Goal: Transaction & Acquisition: Purchase product/service

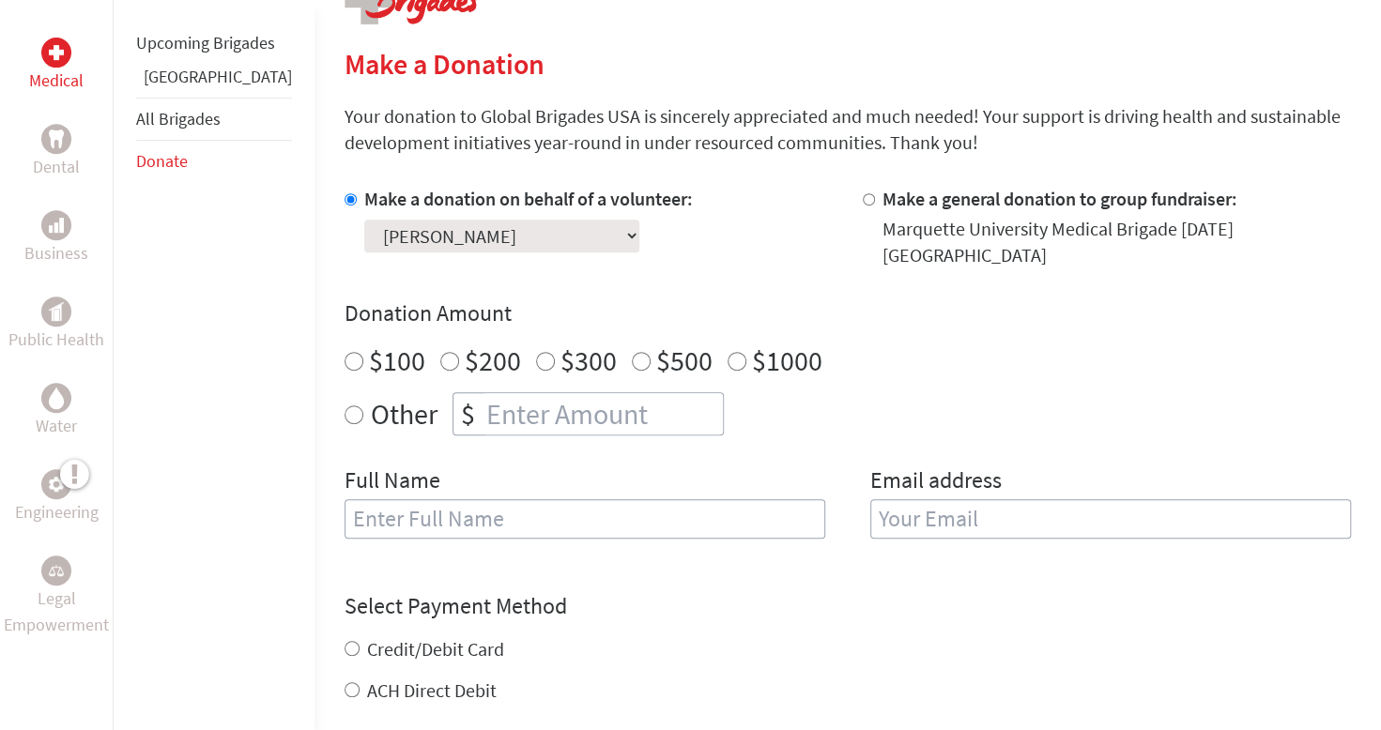
scroll to position [432, 0]
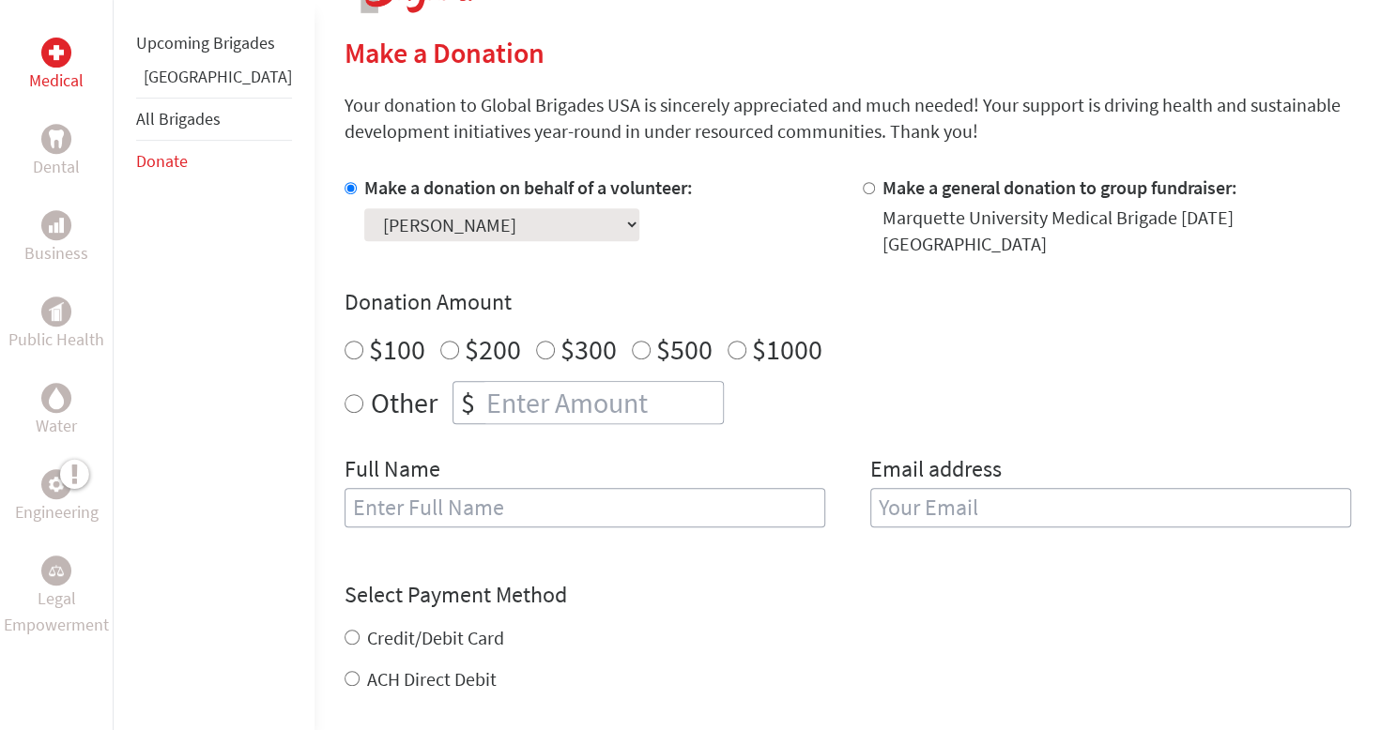
click at [469, 225] on select "Select a volunteer... [PERSON_NAME] [PERSON_NAME] [PERSON_NAME] [PERSON_NAME] […" at bounding box center [501, 224] width 275 height 33
click at [487, 210] on select "Select a volunteer... [PERSON_NAME] [PERSON_NAME] [PERSON_NAME] [PERSON_NAME] […" at bounding box center [501, 224] width 275 height 33
click at [345, 394] on input "Other" at bounding box center [354, 403] width 19 height 19
radio input "true"
click at [483, 387] on input "number" at bounding box center [603, 402] width 240 height 41
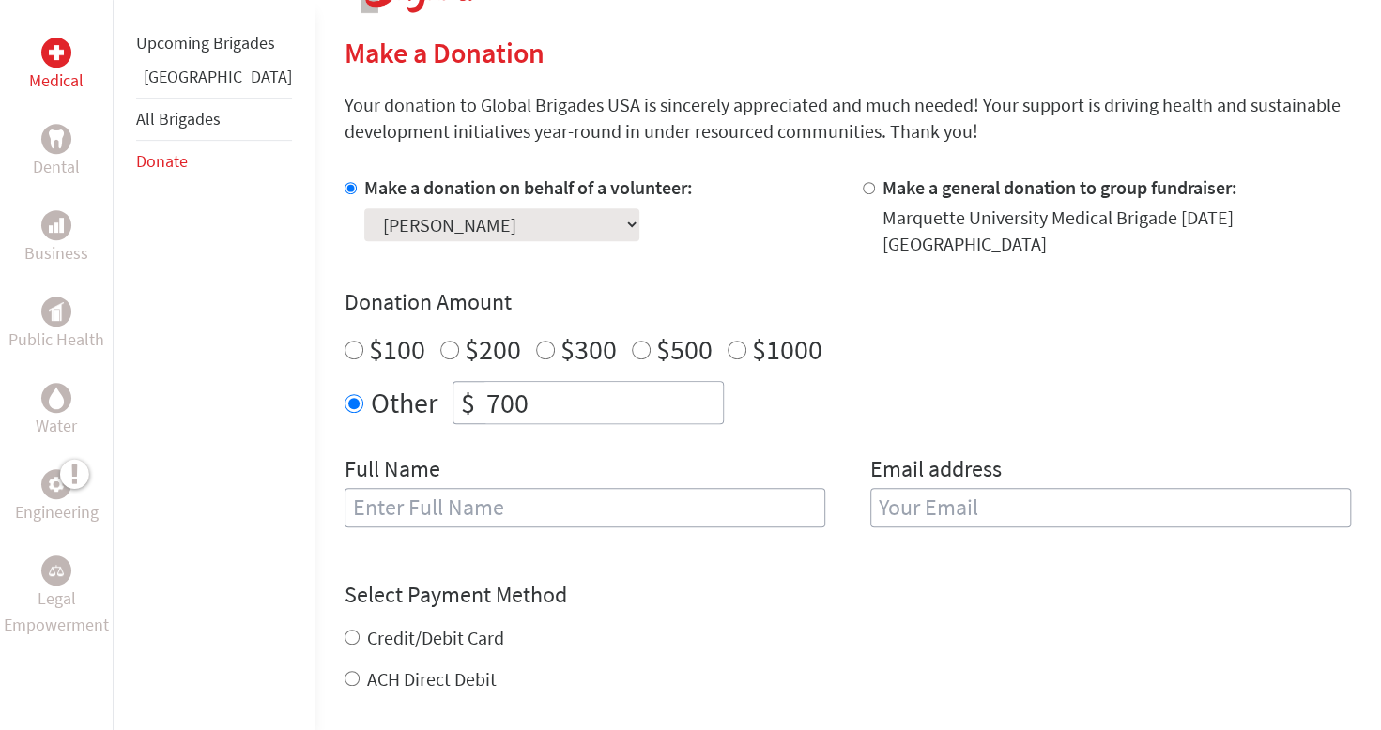
type input "700"
click at [400, 488] on input "text" at bounding box center [585, 507] width 481 height 39
type input "A"
type input "[PERSON_NAME]"
click at [884, 494] on input "email" at bounding box center [1110, 507] width 481 height 39
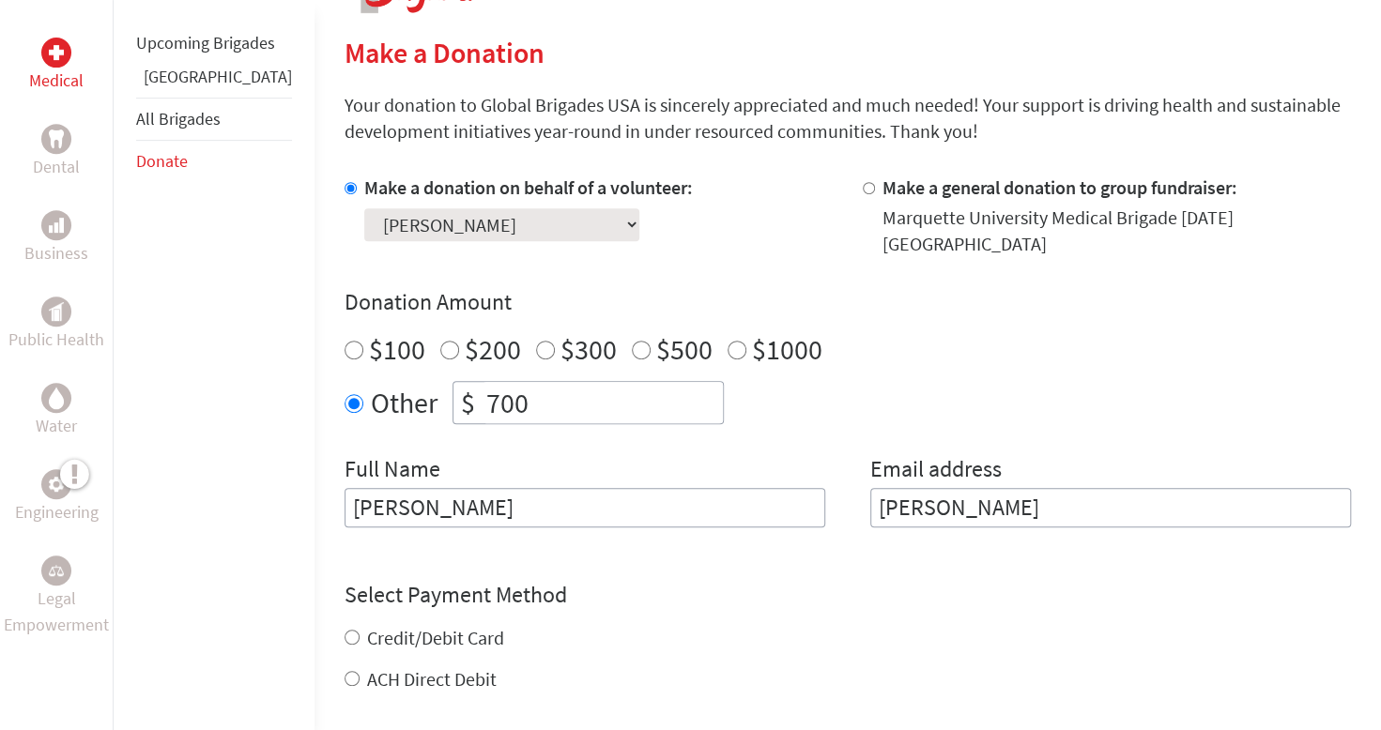
type input "[EMAIL_ADDRESS][PERSON_NAME][DOMAIN_NAME]"
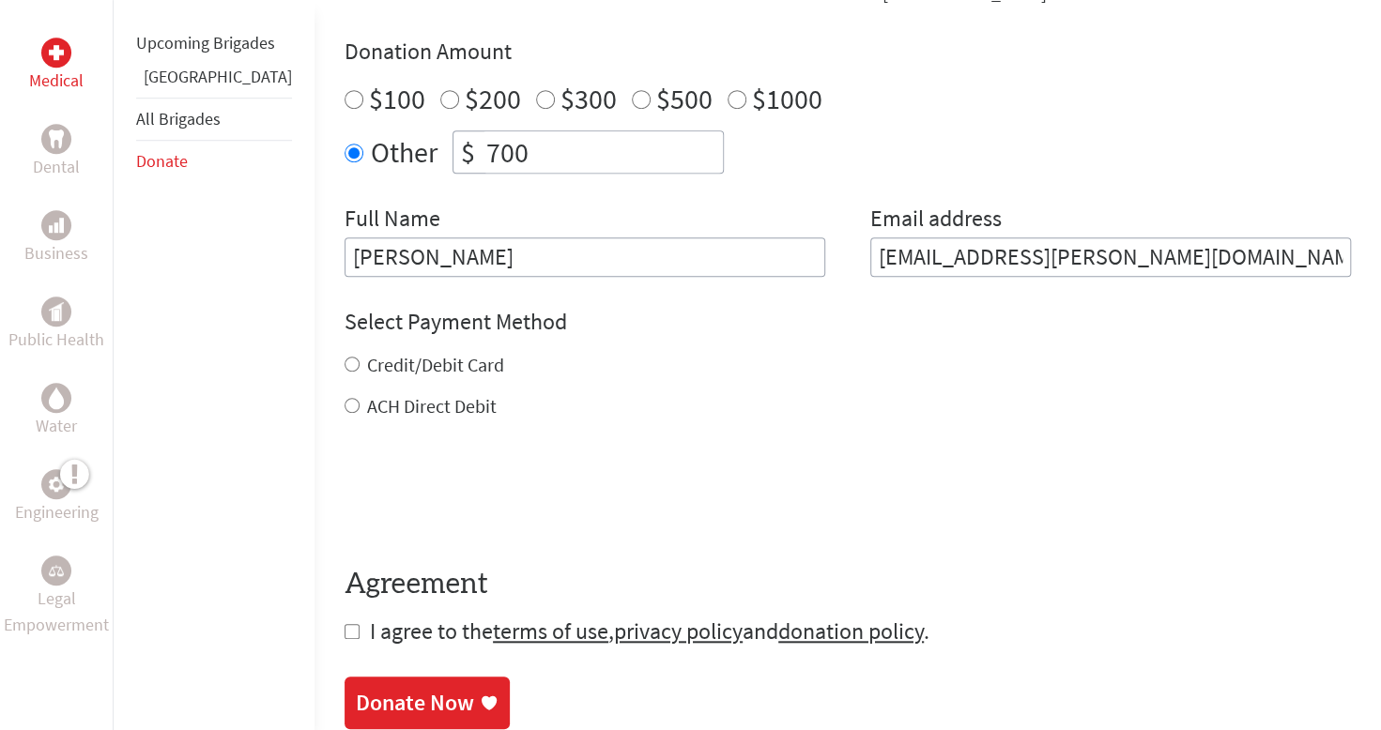
scroll to position [713, 0]
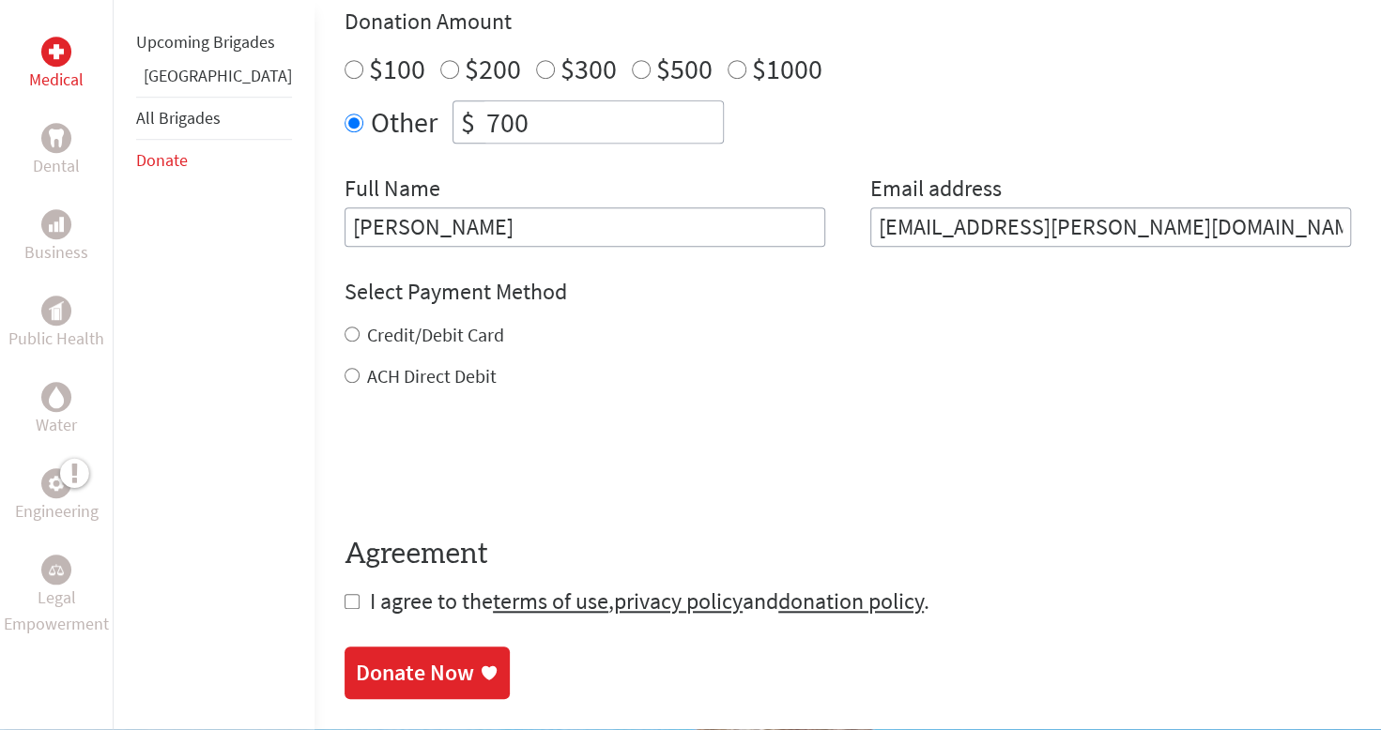
click at [345, 368] on input "ACH Direct Debit" at bounding box center [352, 375] width 15 height 15
radio input "true"
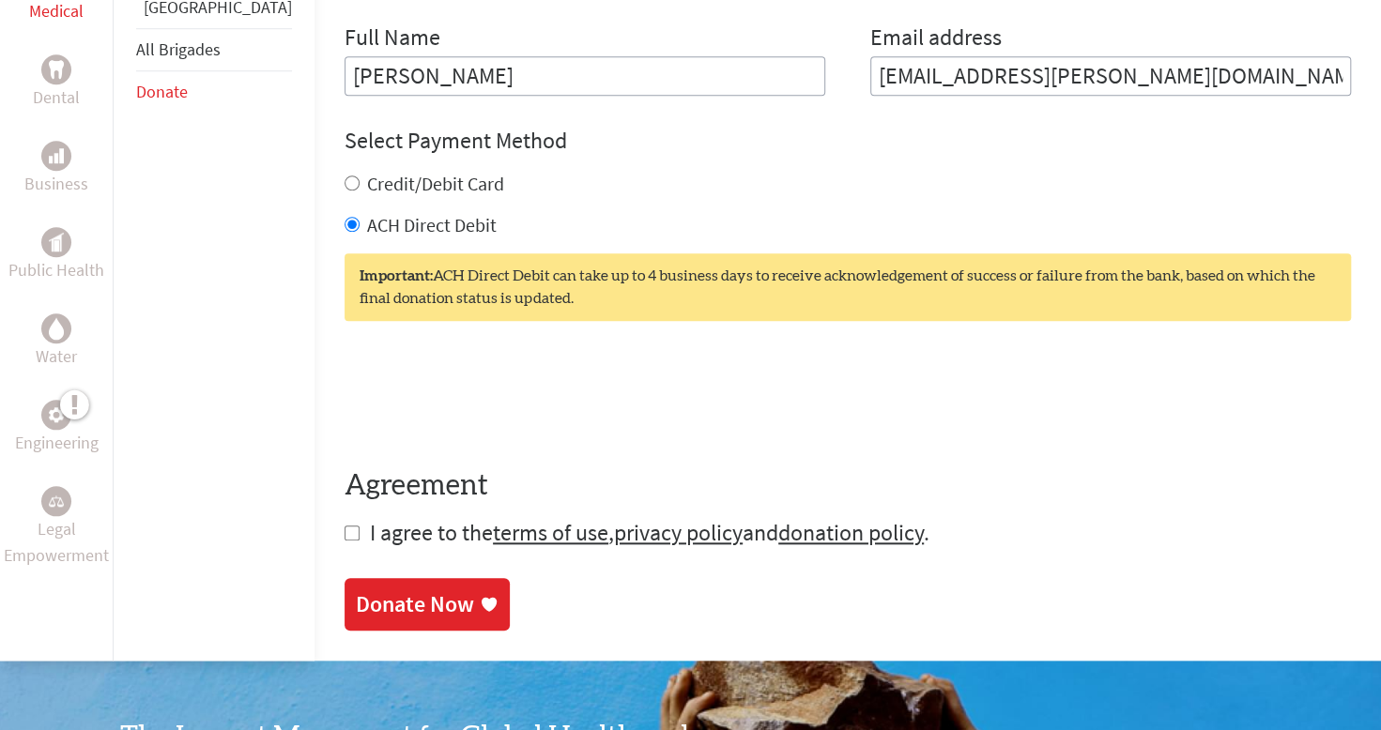
scroll to position [866, 0]
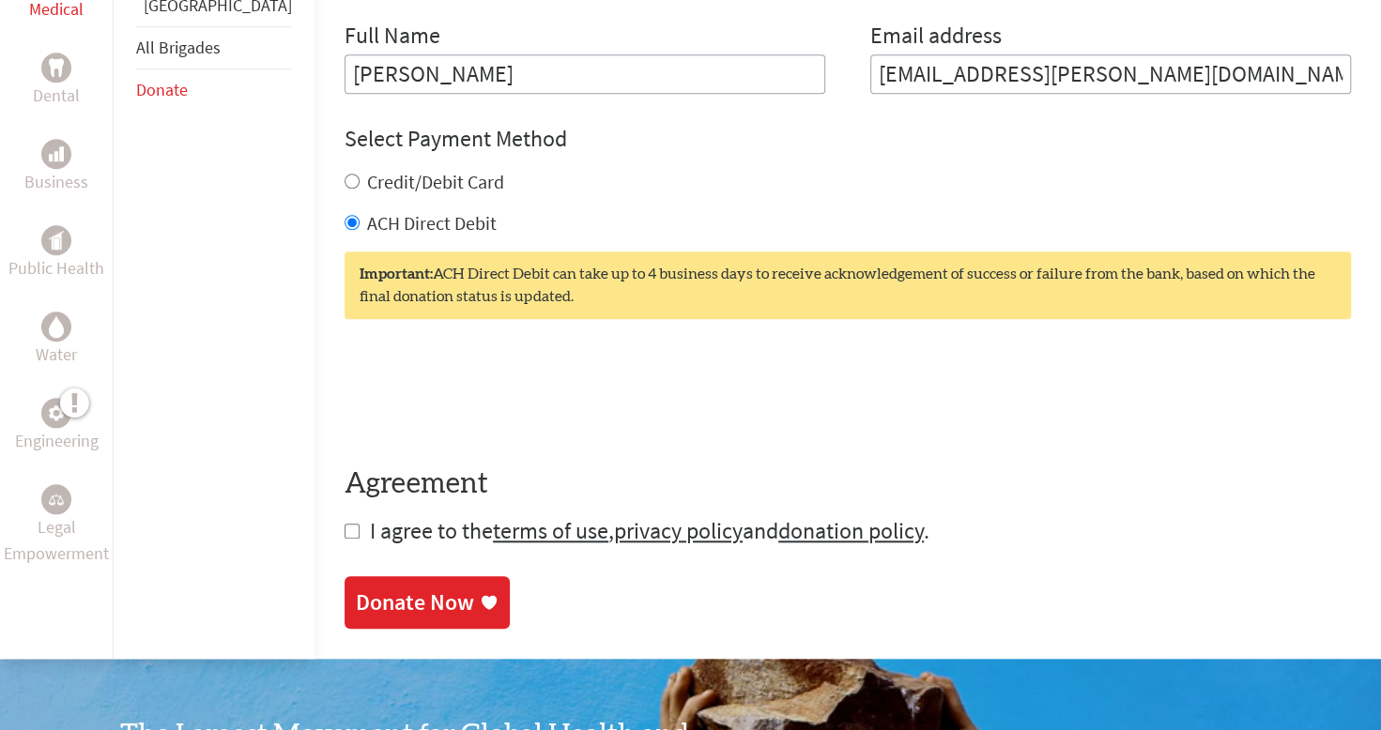
click at [345, 524] on input "checkbox" at bounding box center [352, 531] width 15 height 15
checkbox input "true"
click at [356, 598] on div "Donate Now" at bounding box center [415, 603] width 118 height 30
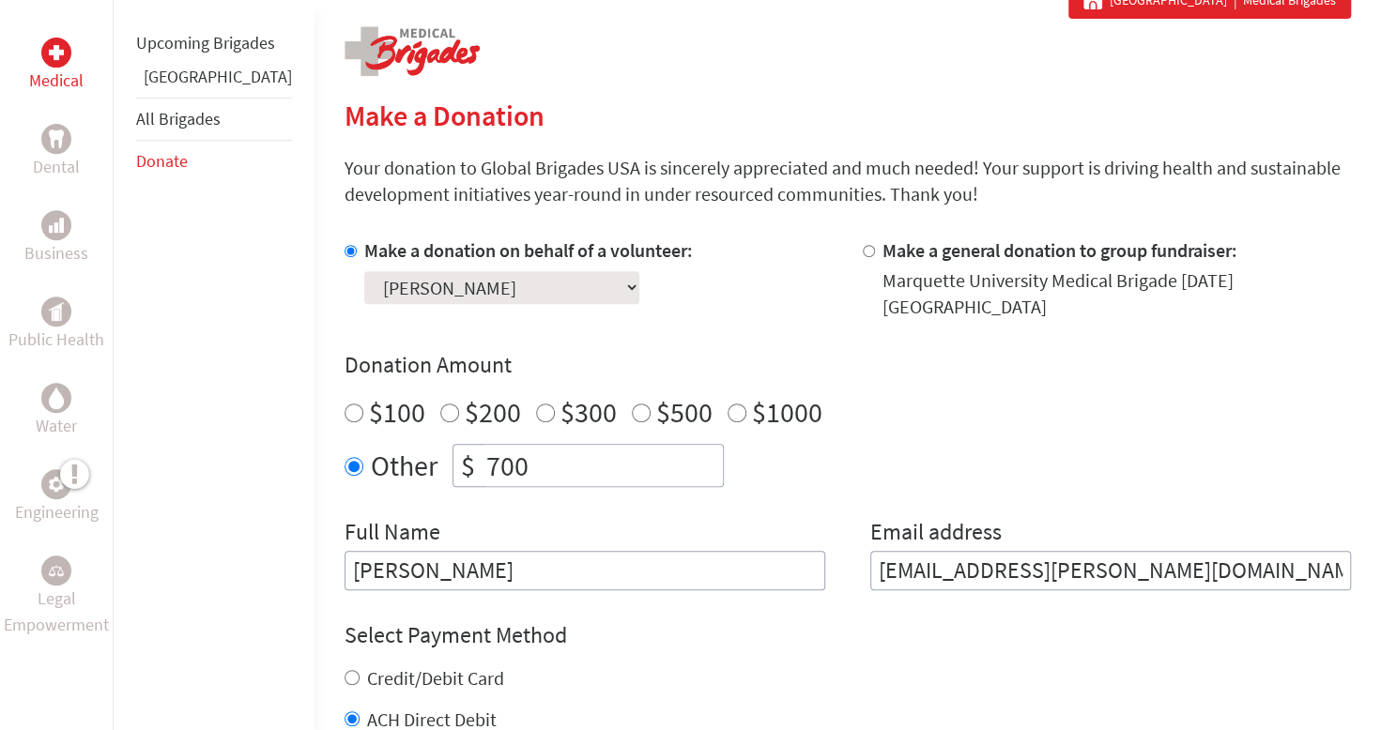
scroll to position [371, 0]
